Goal: Task Accomplishment & Management: Use online tool/utility

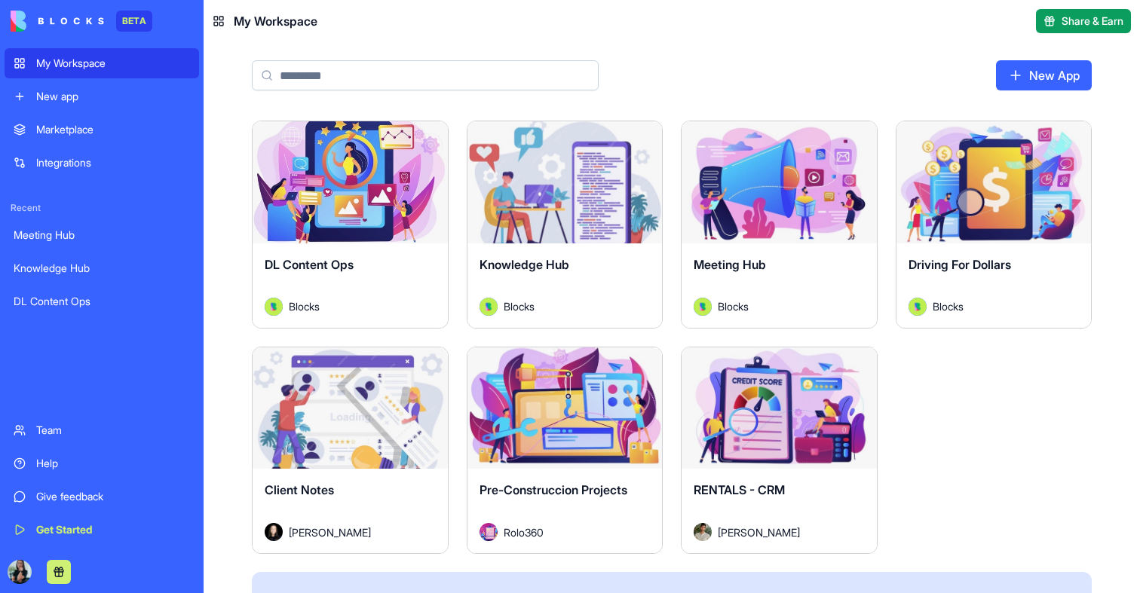
click at [360, 181] on button "Launch" at bounding box center [349, 182] width 113 height 30
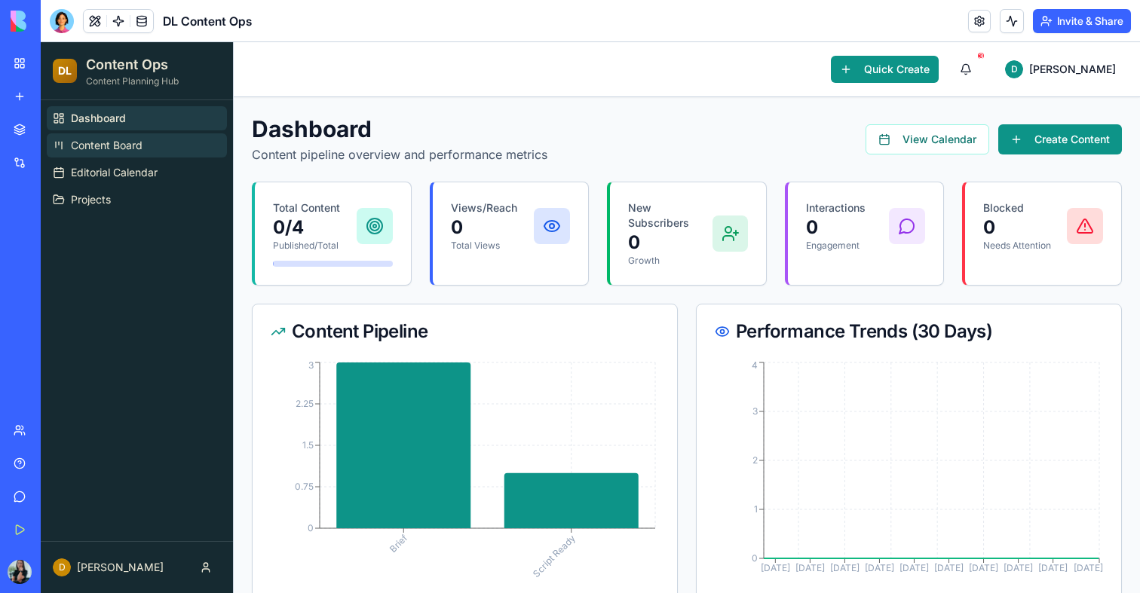
click at [99, 143] on span "Content Board" at bounding box center [107, 145] width 72 height 15
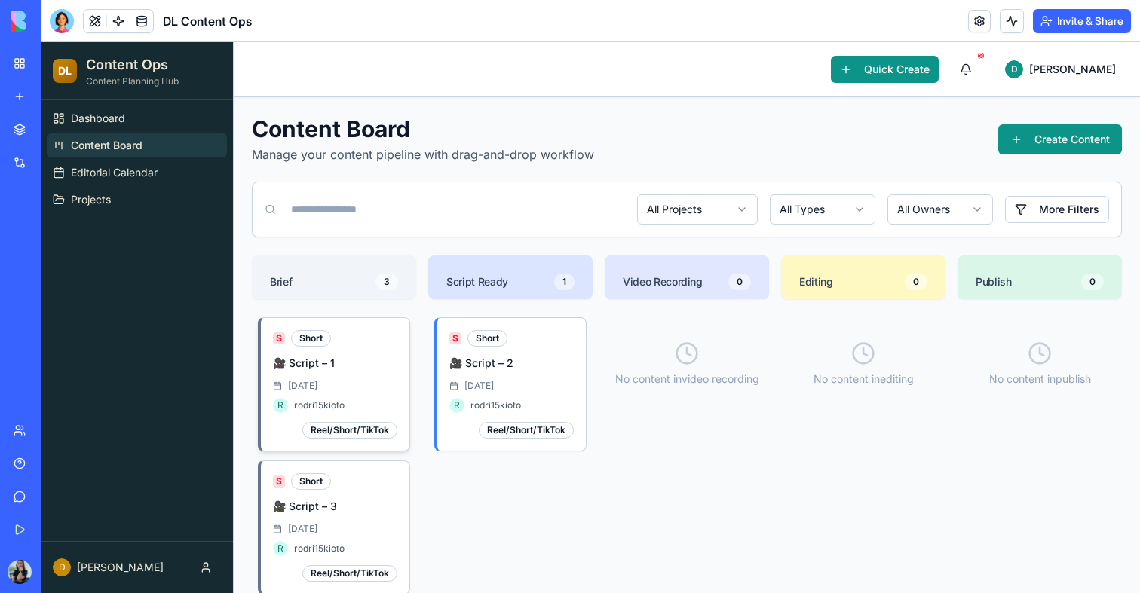
click at [320, 360] on h3 "🎥 Script – 1" at bounding box center [335, 363] width 124 height 15
click at [494, 352] on div "S Short 🎥 Script – [DATE] 6 R rodri15kioto Reel/Short/TikTok" at bounding box center [511, 384] width 124 height 109
click at [127, 198] on link "Projects" at bounding box center [137, 200] width 180 height 24
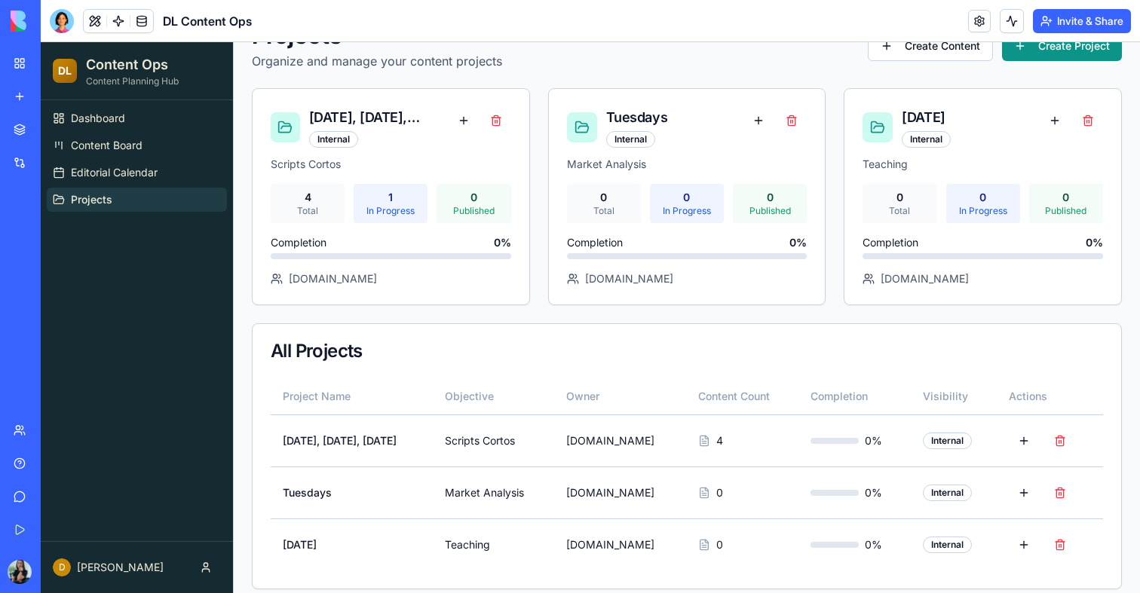
scroll to position [107, 0]
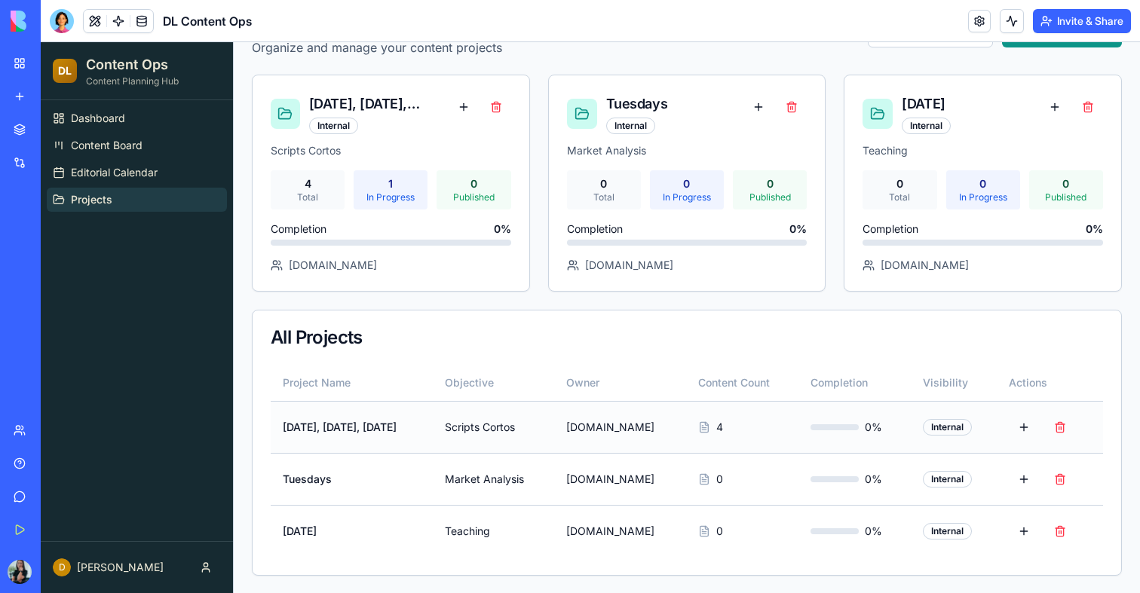
click at [503, 425] on span "Scripts Cortos" at bounding box center [493, 427] width 97 height 15
click at [368, 425] on td "[DATE], [DATE], [DATE]" at bounding box center [352, 427] width 162 height 52
click at [93, 165] on span "Editorial Calendar" at bounding box center [114, 172] width 87 height 15
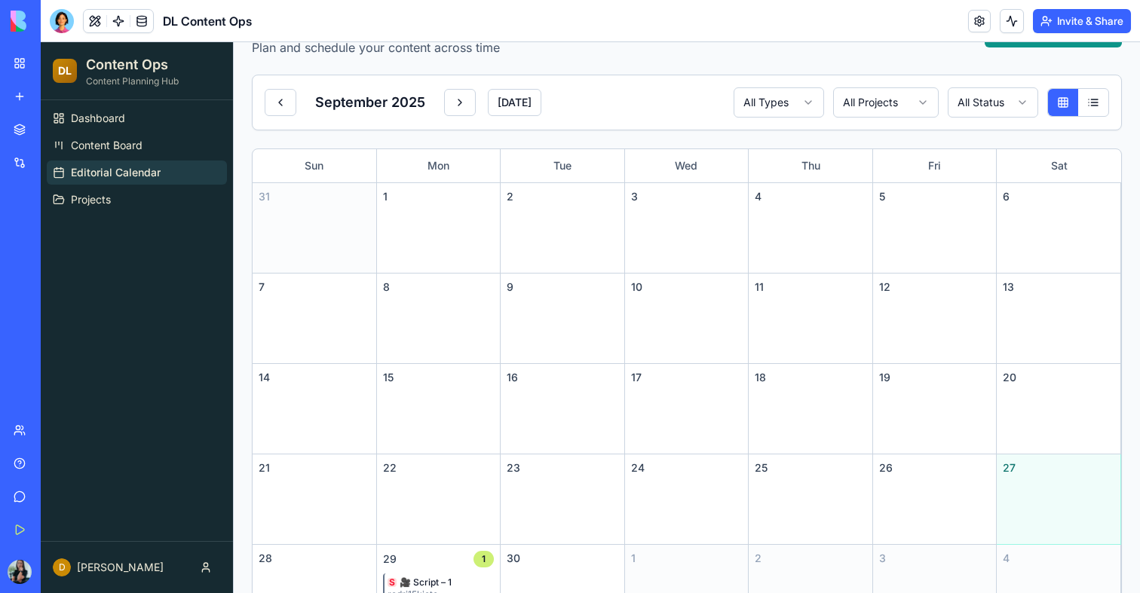
click at [236, 174] on div "Editorial Calendar Plan and schedule your content across time Schedule Content …" at bounding box center [687, 416] width 906 height 852
click at [474, 256] on div "1" at bounding box center [439, 228] width 124 height 90
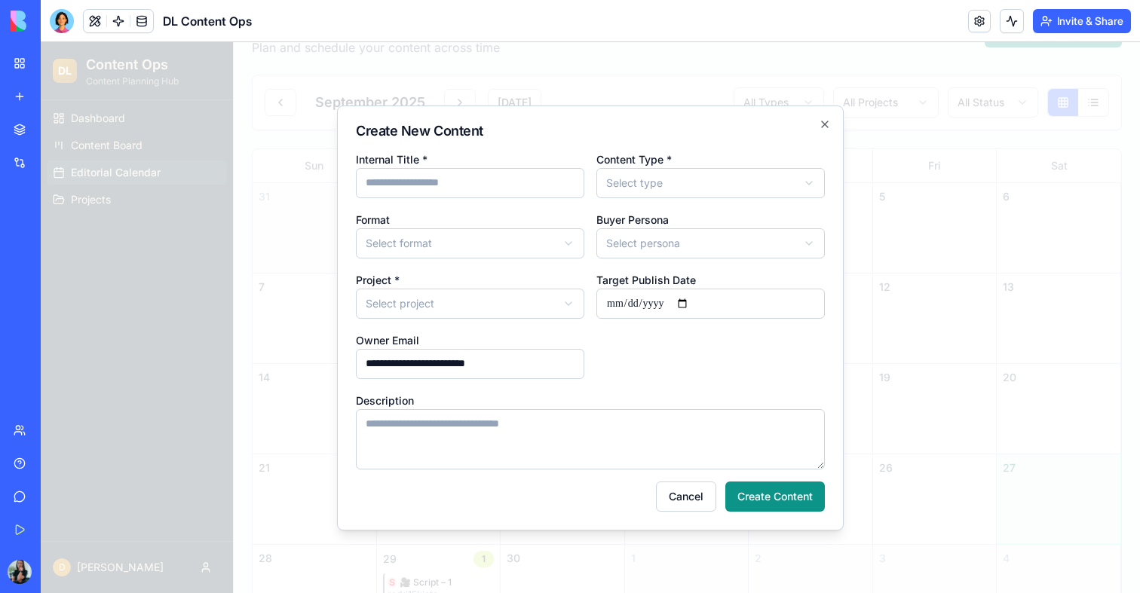
click at [462, 359] on input "**********" at bounding box center [470, 364] width 228 height 30
click at [896, 350] on div at bounding box center [590, 317] width 1099 height 551
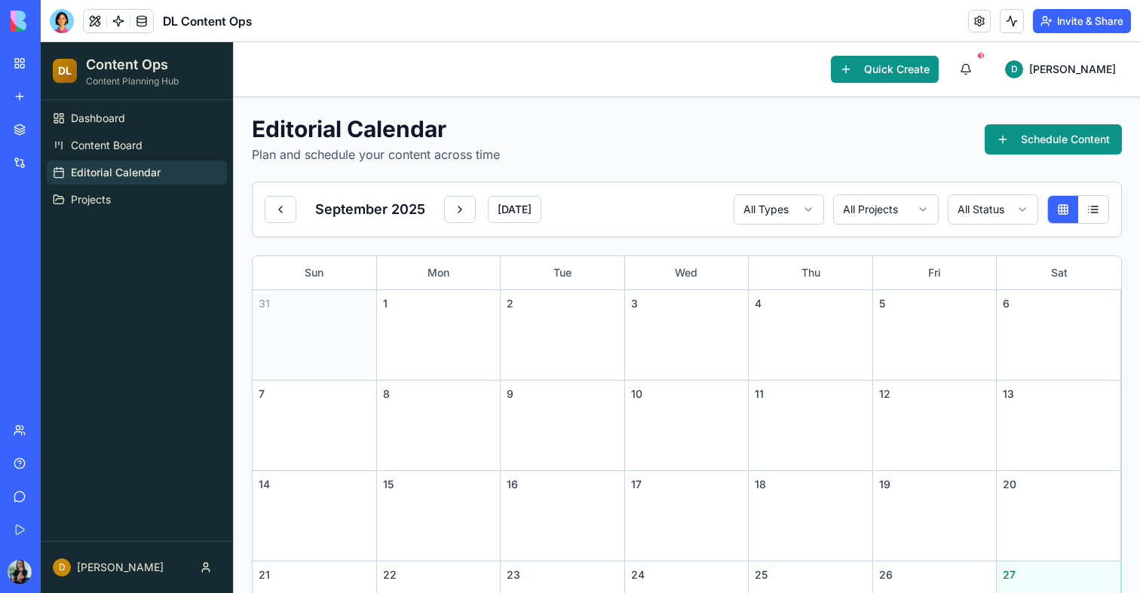
click at [1069, 20] on button "Invite & Share" at bounding box center [1082, 21] width 98 height 24
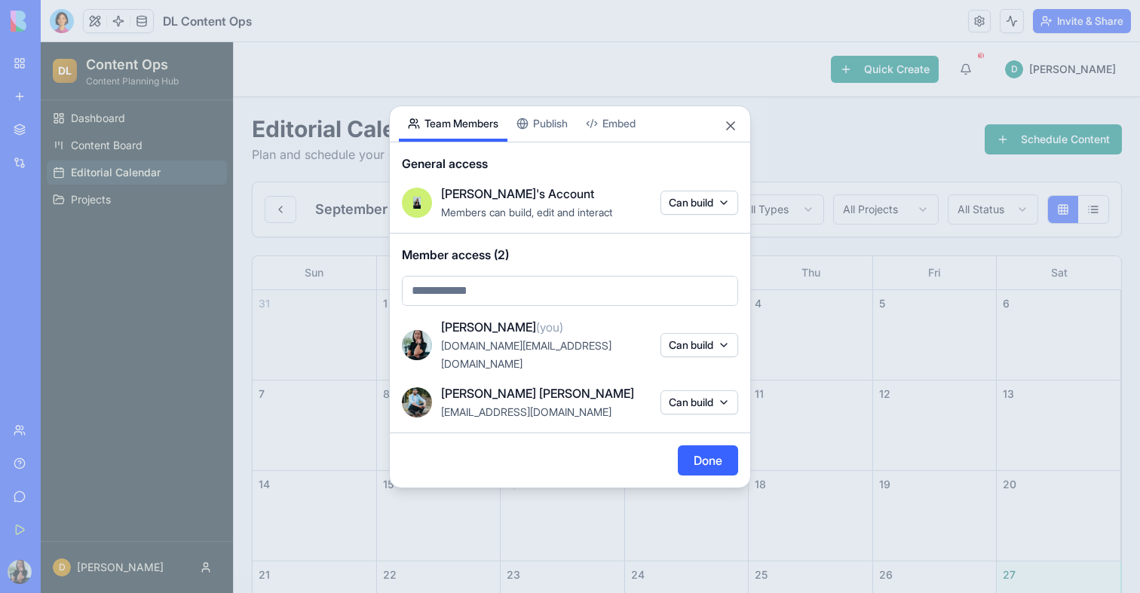
click at [895, 450] on div at bounding box center [570, 296] width 1140 height 593
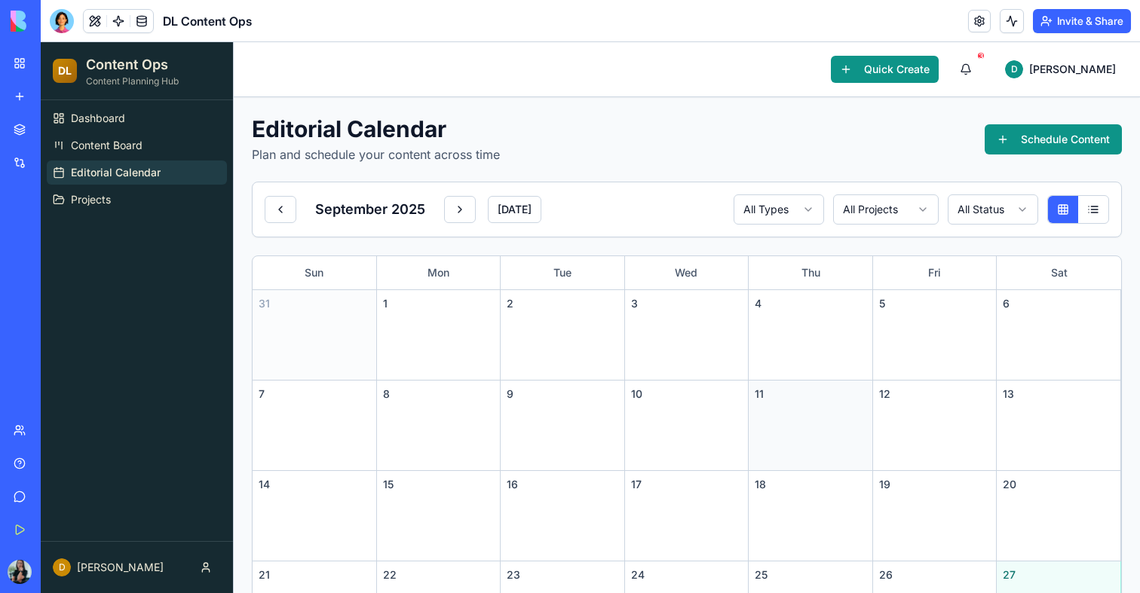
click at [840, 447] on div "11" at bounding box center [810, 426] width 124 height 90
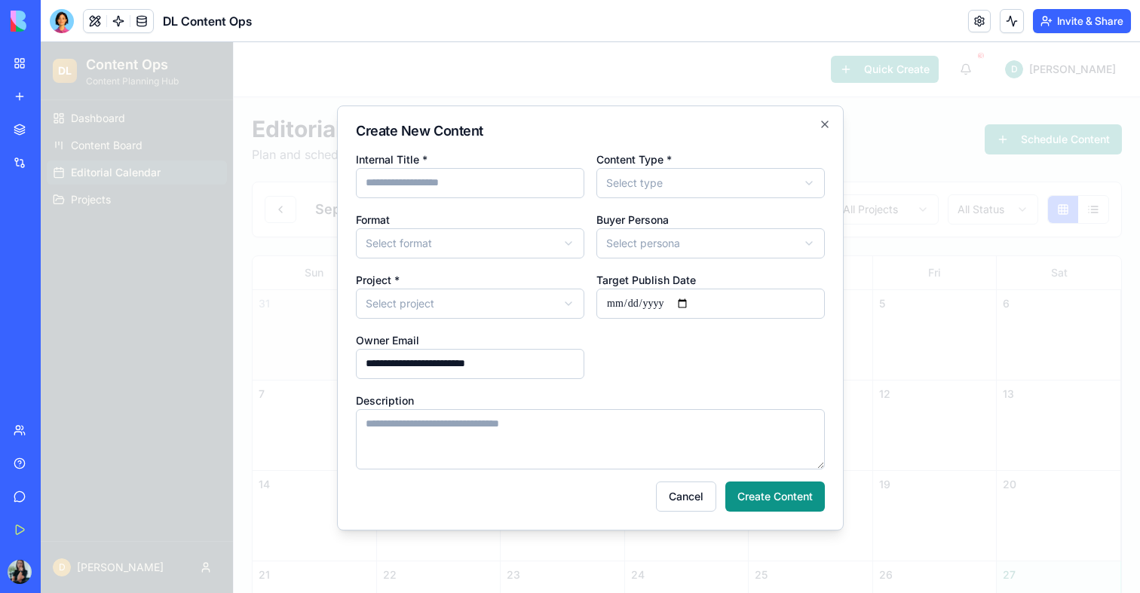
click at [546, 368] on input "**********" at bounding box center [470, 364] width 228 height 30
click at [926, 336] on div at bounding box center [590, 317] width 1099 height 551
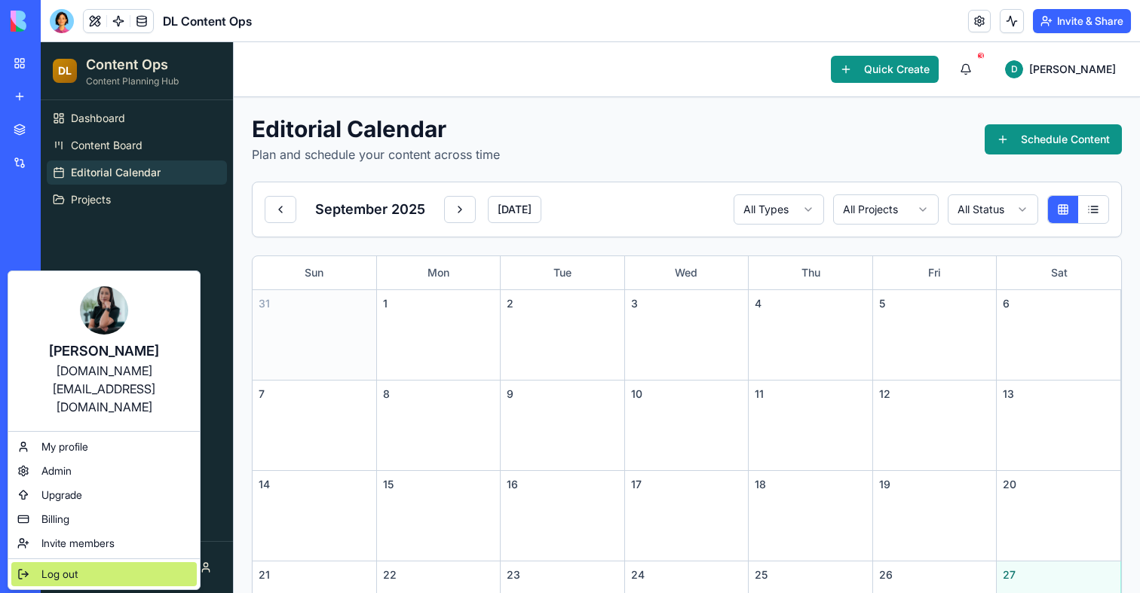
click at [61, 562] on div "Log out" at bounding box center [103, 574] width 185 height 24
